Goal: Task Accomplishment & Management: Use online tool/utility

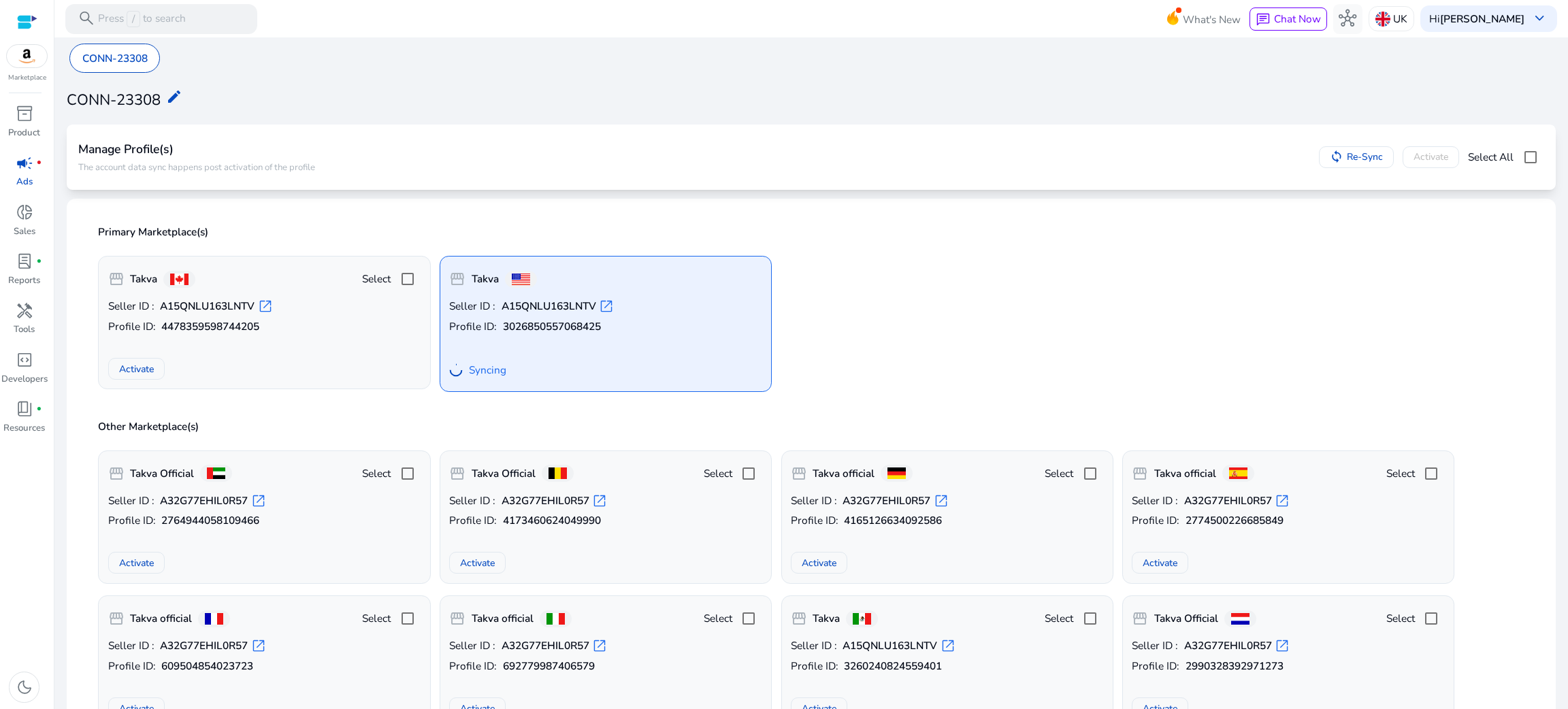
click at [181, 329] on b "4478359598744205" at bounding box center [210, 326] width 98 height 15
click at [1344, 154] on span "Re-Sync" at bounding box center [1364, 157] width 40 height 14
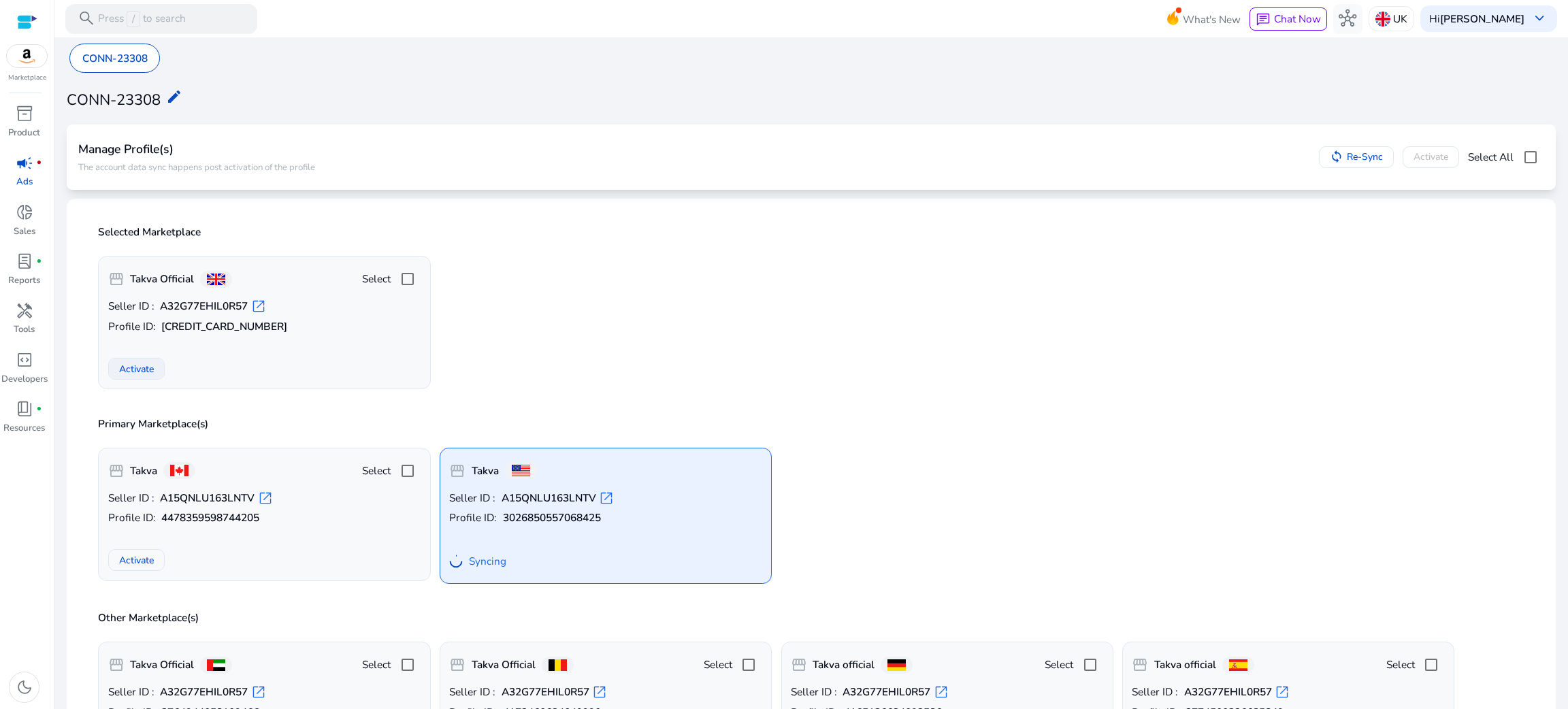
click at [157, 371] on span at bounding box center [136, 369] width 55 height 33
